Goal: Task Accomplishment & Management: Complete application form

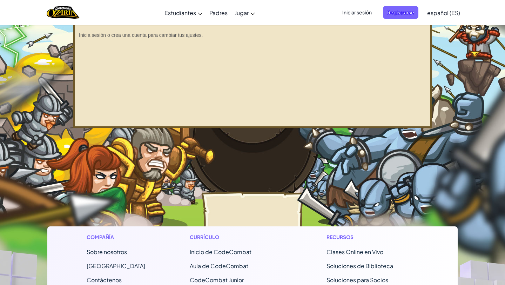
click at [211, 253] on span "Inicio de CodeCombat" at bounding box center [221, 251] width 62 height 7
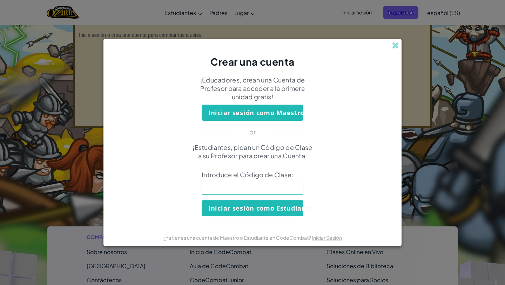
click at [261, 189] on input at bounding box center [253, 188] width 102 height 14
click at [225, 186] on input at bounding box center [253, 188] width 102 height 14
paste input "PointBookShelf"
type input "PointBookShelf"
click at [231, 207] on button "Iniciar sesión como Estudiante" at bounding box center [253, 208] width 102 height 16
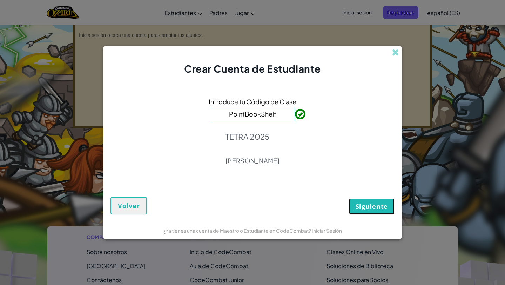
click at [361, 204] on span "Siguiente" at bounding box center [372, 206] width 32 height 8
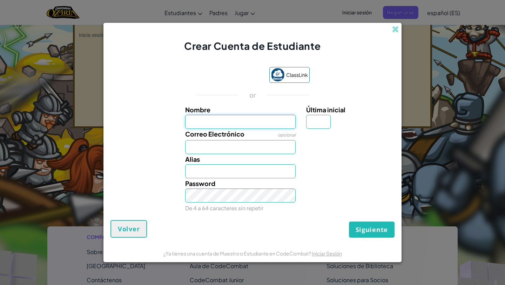
click at [271, 117] on input "Nombre" at bounding box center [240, 122] width 111 height 14
type input "[PERSON_NAME] [PERSON_NAME]"
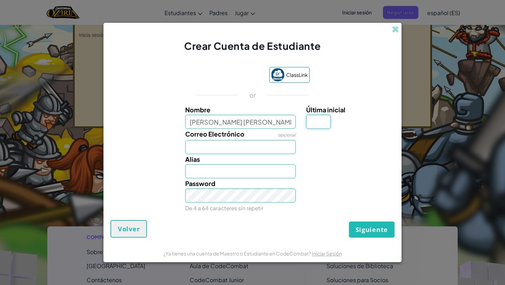
type input "[PERSON_NAME] [PERSON_NAME]"
click at [319, 124] on input "Última inicial" at bounding box center [318, 122] width 25 height 14
click at [268, 147] on input "Correo Electrónico" at bounding box center [240, 147] width 111 height 14
type input "s"
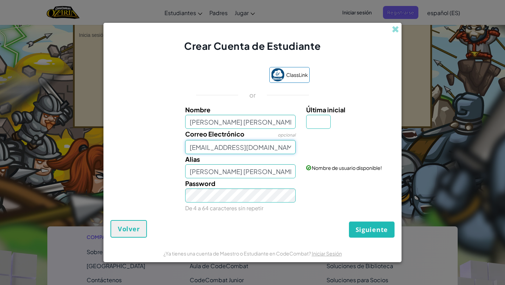
type input "[EMAIL_ADDRESS][DOMAIN_NAME]"
click at [326, 218] on div "ClassLink or Nombre [PERSON_NAME] [PERSON_NAME] Última inicial Correo Electróni…" at bounding box center [253, 140] width 284 height 160
click at [298, 191] on div "Password De 4 a 64 caracteres sin repetir" at bounding box center [240, 195] width 121 height 35
click at [316, 184] on div "Password De 4 a 64 caracteres sin repetir" at bounding box center [252, 195] width 291 height 35
click at [320, 125] on input "Última inicial" at bounding box center [318, 122] width 25 height 14
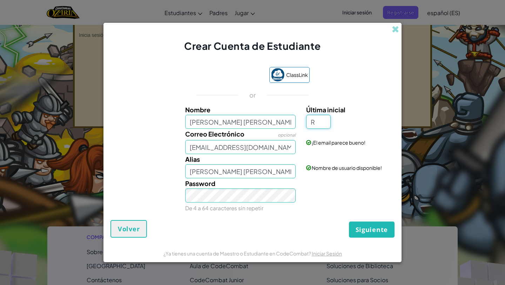
type input "R"
type input "[PERSON_NAME]"
click at [361, 225] on span "Siguiente" at bounding box center [372, 229] width 32 height 8
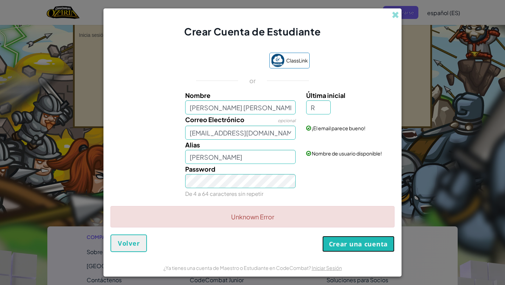
click at [341, 248] on button "Crear una cuenta" at bounding box center [358, 244] width 72 height 16
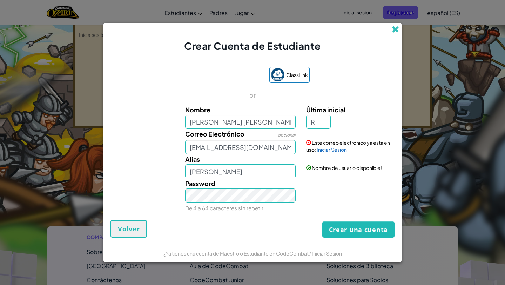
click at [394, 26] on span at bounding box center [395, 29] width 7 height 7
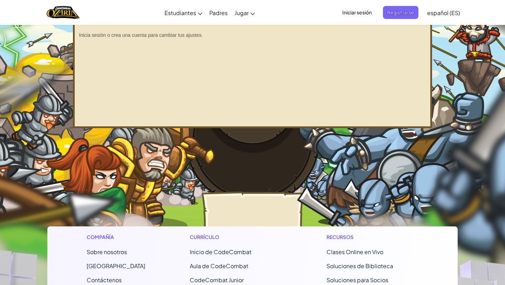
click at [361, 19] on div "Iniciar sesión Registrarse español (ES) English ([GEOGRAPHIC_DATA]) English ([G…" at bounding box center [399, 12] width 129 height 19
click at [360, 14] on span "Iniciar sesión" at bounding box center [357, 12] width 38 height 13
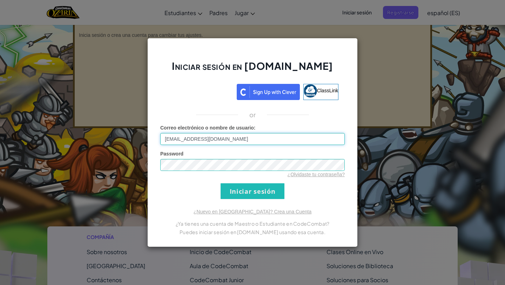
type input "[EMAIL_ADDRESS][DOMAIN_NAME]"
click at [243, 201] on div "Iniciar sesión en [DOMAIN_NAME] ClassLink or Error desconocido. Correo electrón…" at bounding box center [252, 142] width 211 height 209
click at [243, 190] on input "Iniciar sesión" at bounding box center [253, 191] width 64 height 16
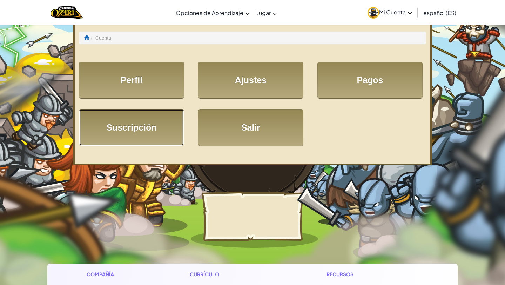
click at [170, 117] on link "Suscripción" at bounding box center [131, 127] width 105 height 37
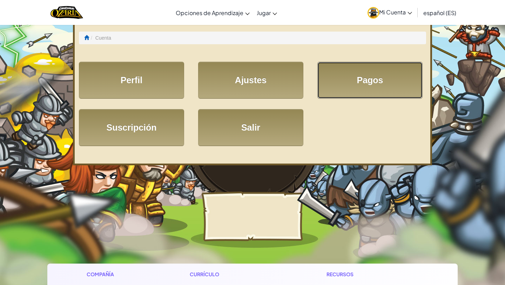
click at [336, 75] on link "Pagos" at bounding box center [370, 80] width 105 height 37
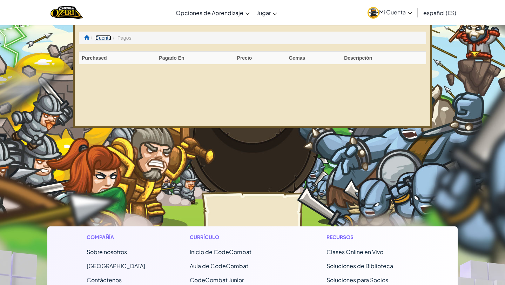
click at [100, 38] on link "Cuenta" at bounding box center [103, 38] width 16 height 6
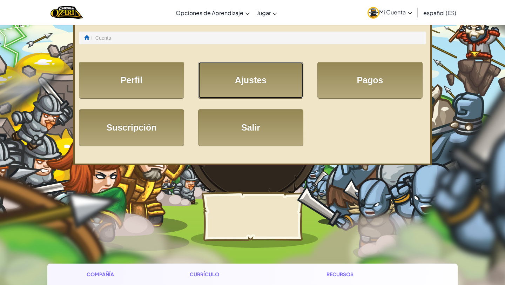
click at [219, 89] on link "Ajustes" at bounding box center [250, 80] width 105 height 37
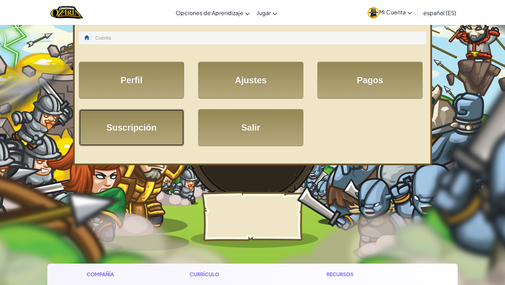
click at [142, 125] on link "Suscripción" at bounding box center [131, 127] width 105 height 37
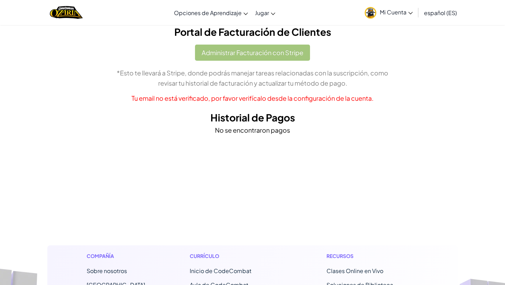
click at [398, 10] on span "Mi Cuenta" at bounding box center [396, 11] width 33 height 7
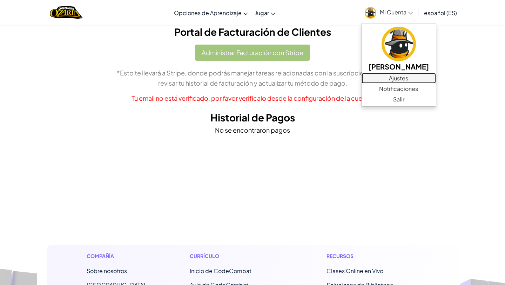
click at [422, 77] on link "Ajustes" at bounding box center [399, 78] width 74 height 11
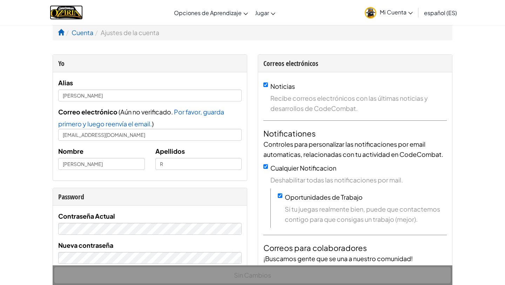
click at [80, 12] on img "Home" at bounding box center [66, 12] width 33 height 14
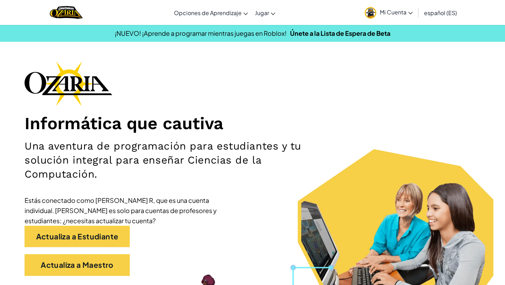
click at [387, 16] on link "Mi Cuenta" at bounding box center [388, 12] width 55 height 22
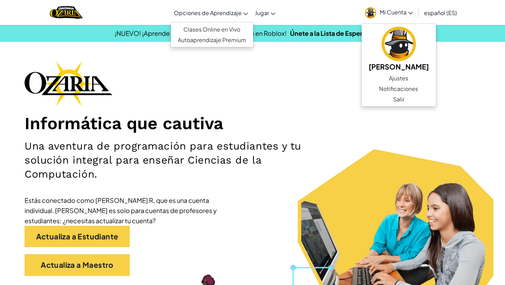
click at [223, 16] on link "Opciones de Aprendizaje" at bounding box center [211, 12] width 81 height 19
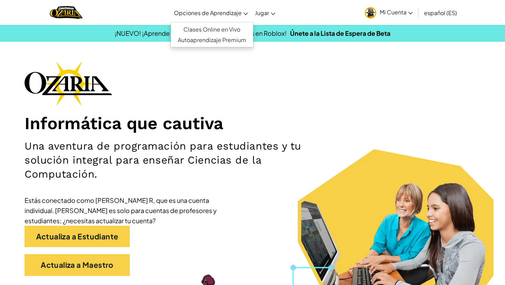
click at [117, 17] on div "Cambiar modo de navegación Opciones de Aprendizaje Clases Online en Vivo Autoap…" at bounding box center [252, 12] width 509 height 25
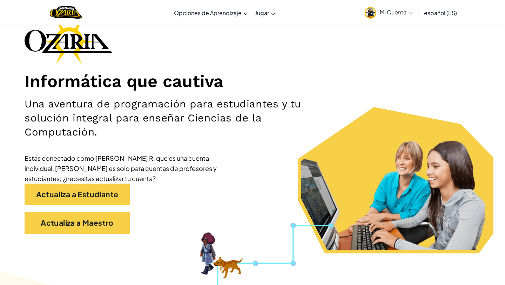
scroll to position [56, 0]
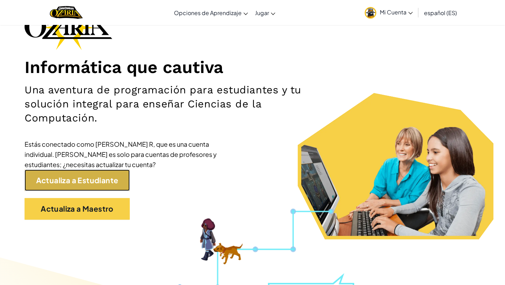
click at [93, 182] on link "Actualiza a Estudiante" at bounding box center [77, 180] width 105 height 22
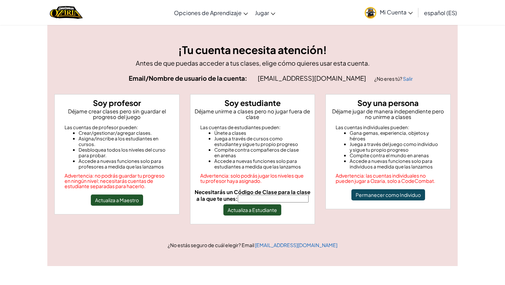
click at [247, 195] on input "Necesitarás un Código de Clase para la clase a la que te unes:" at bounding box center [273, 199] width 71 height 8
type input "PointBookShelf"
click at [271, 212] on button "Actualiza a Estudiante" at bounding box center [253, 209] width 58 height 11
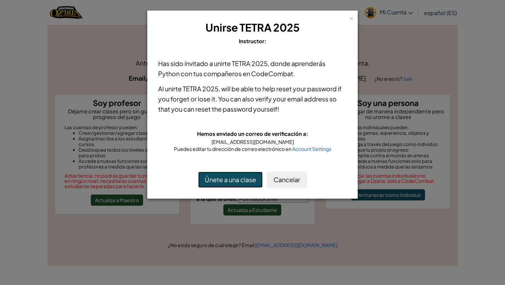
click at [252, 178] on button "Únete a una clase" at bounding box center [230, 180] width 65 height 16
click at [351, 16] on div "×" at bounding box center [351, 17] width 5 height 7
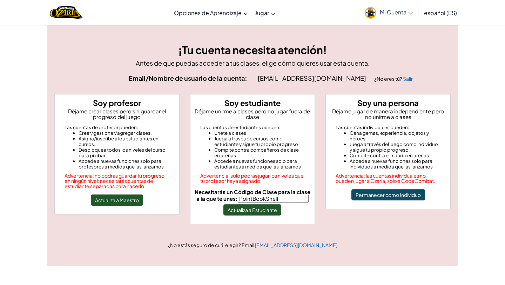
click at [401, 14] on span "Mi Cuenta" at bounding box center [396, 11] width 33 height 7
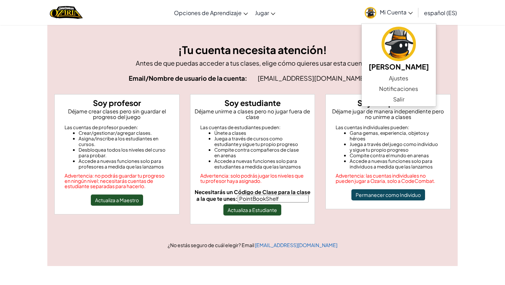
click at [153, 23] on div "Cambiar modo de navegación Opciones de Aprendizaje Clases Online en Vivo Autoap…" at bounding box center [252, 12] width 509 height 25
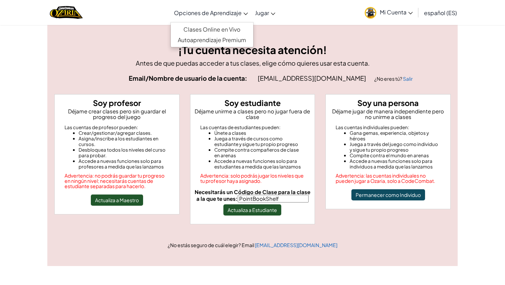
click at [244, 14] on icon at bounding box center [245, 14] width 4 height 2
click at [224, 45] on link "Autoaprendizaje Premium" at bounding box center [212, 40] width 82 height 11
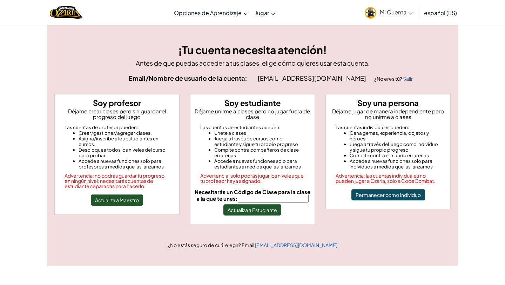
click at [257, 199] on input "Necesitarás un Código de Clase para la clase a la que te unes:" at bounding box center [273, 199] width 71 height 8
type input "PointBookShelf"
click at [273, 209] on button "Actualiza a Estudiante" at bounding box center [253, 209] width 58 height 11
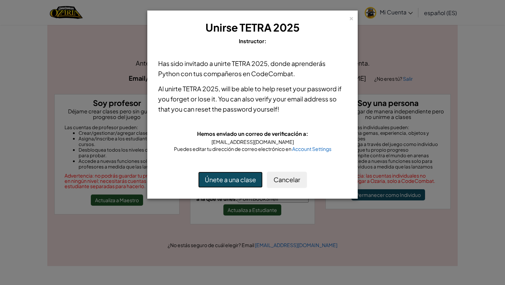
click at [244, 174] on button "Únete a una clase" at bounding box center [230, 180] width 65 height 16
click at [142, 54] on div "× Unirse TETRA 2025 Instructor: Has sido invitado a unirte TETRA 2025 , donde a…" at bounding box center [252, 142] width 505 height 285
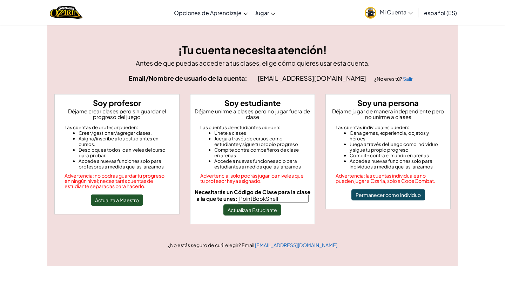
click at [282, 196] on input "PointBookShelf" at bounding box center [273, 199] width 71 height 8
click at [282, 196] on input "Necesitarás un Código de Clase para la clase a la que te unes:" at bounding box center [273, 199] width 71 height 8
type input "PointBookShelf"
click at [269, 209] on button "Actualiza a Estudiante" at bounding box center [253, 209] width 58 height 11
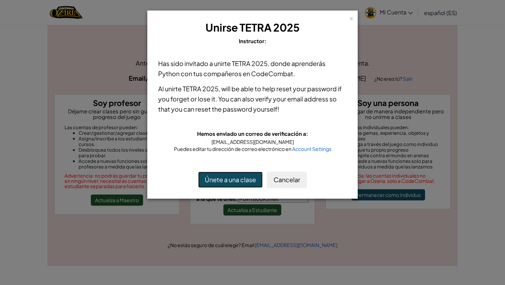
click at [242, 175] on button "Únete a una clase" at bounding box center [230, 180] width 65 height 16
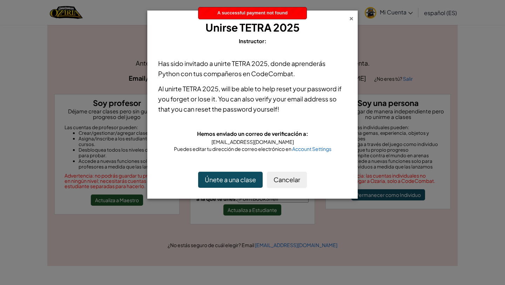
click at [350, 18] on div "×" at bounding box center [351, 17] width 5 height 7
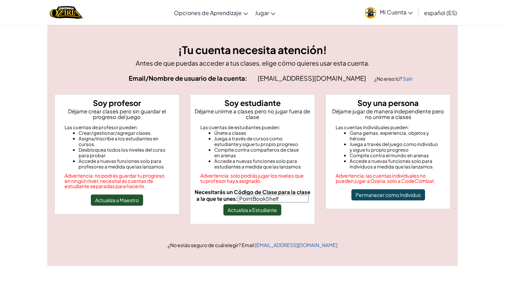
click at [281, 198] on input "PointBookShelf" at bounding box center [273, 199] width 71 height 8
click at [336, 27] on div "¡Tu cuenta necesita atención! Antes de que puedas acceder a tus clases, elige c…" at bounding box center [252, 145] width 411 height 241
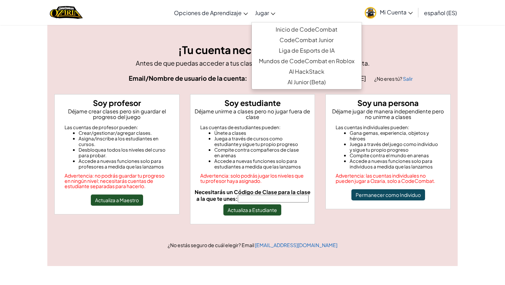
click at [262, 15] on span "Jugar" at bounding box center [262, 12] width 14 height 7
click at [296, 28] on link "Inicio de CodeCombat" at bounding box center [307, 29] width 110 height 11
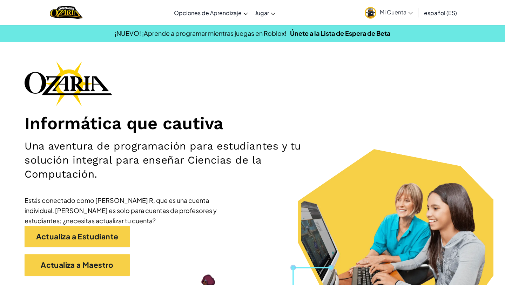
scroll to position [56, 0]
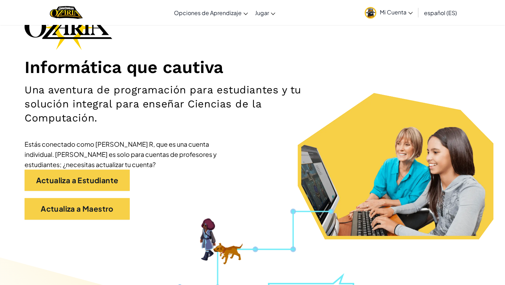
click at [238, 32] on div "Informática que cautiva Una aventura de programación para estudiantes y tu solu…" at bounding box center [253, 116] width 456 height 222
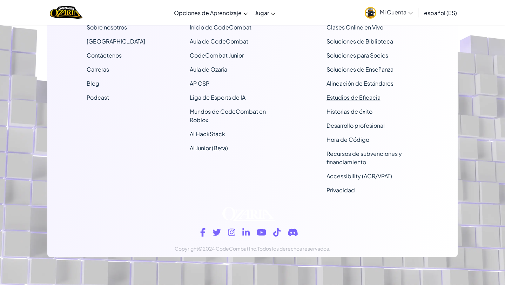
scroll to position [5804, 0]
click at [495, 88] on footer "Compañía Sobre nosotros Centro de Ayuda Contáctenos Carreras Blog Podcast Currí…" at bounding box center [252, 90] width 505 height 388
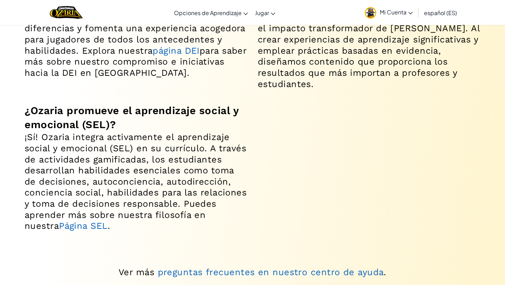
scroll to position [4869, 0]
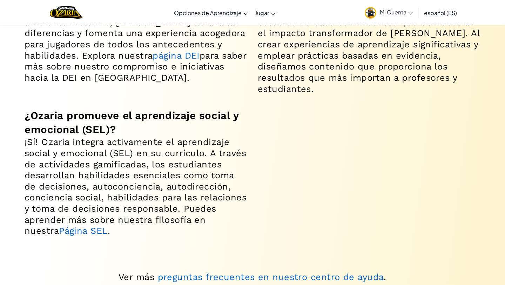
drag, startPoint x: 505, startPoint y: 96, endPoint x: 505, endPoint y: 64, distance: 33.0
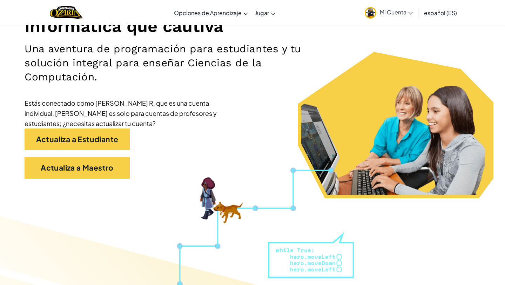
scroll to position [124, 0]
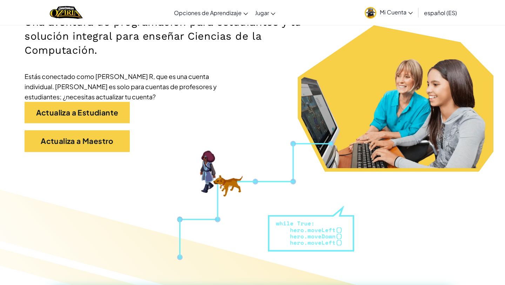
drag, startPoint x: 505, startPoint y: 93, endPoint x: 505, endPoint y: 14, distance: 78.9
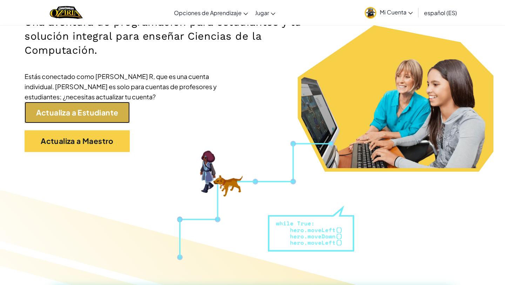
click at [118, 113] on link "Actualiza a Estudiante" at bounding box center [77, 113] width 105 height 22
